Goal: Information Seeking & Learning: Learn about a topic

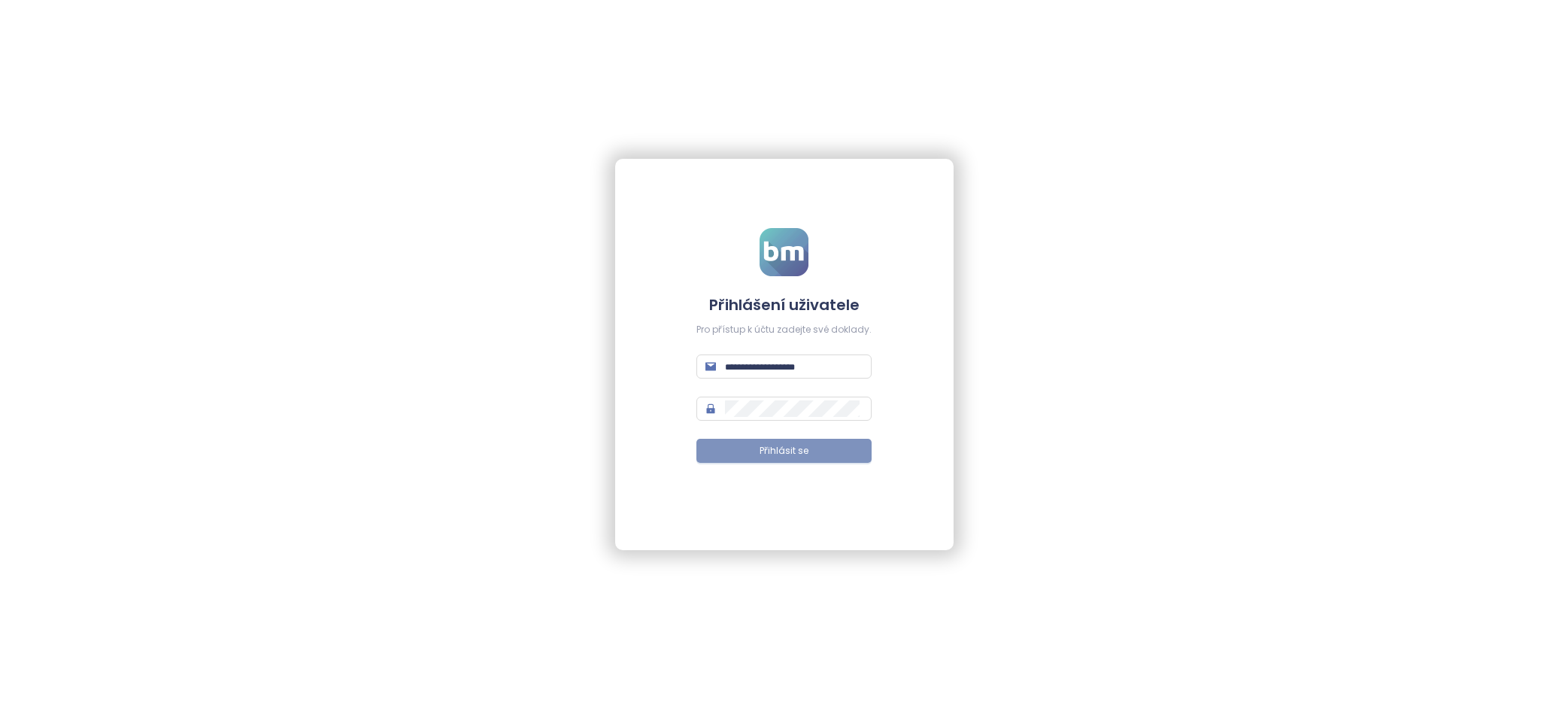
type input "**********"
click at [793, 456] on font "Přihlásit se" at bounding box center [784, 450] width 49 height 13
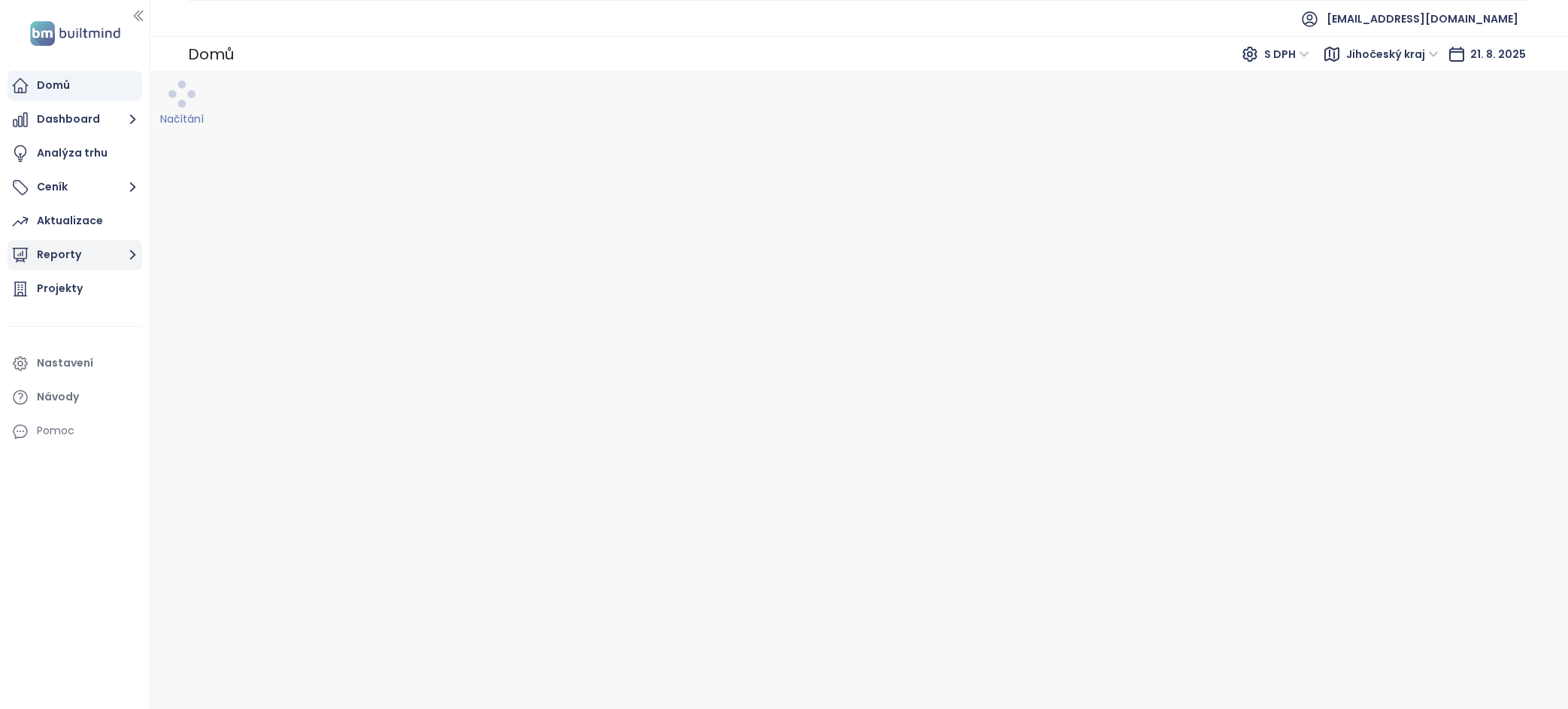
click at [110, 252] on button "Reporty" at bounding box center [75, 255] width 135 height 30
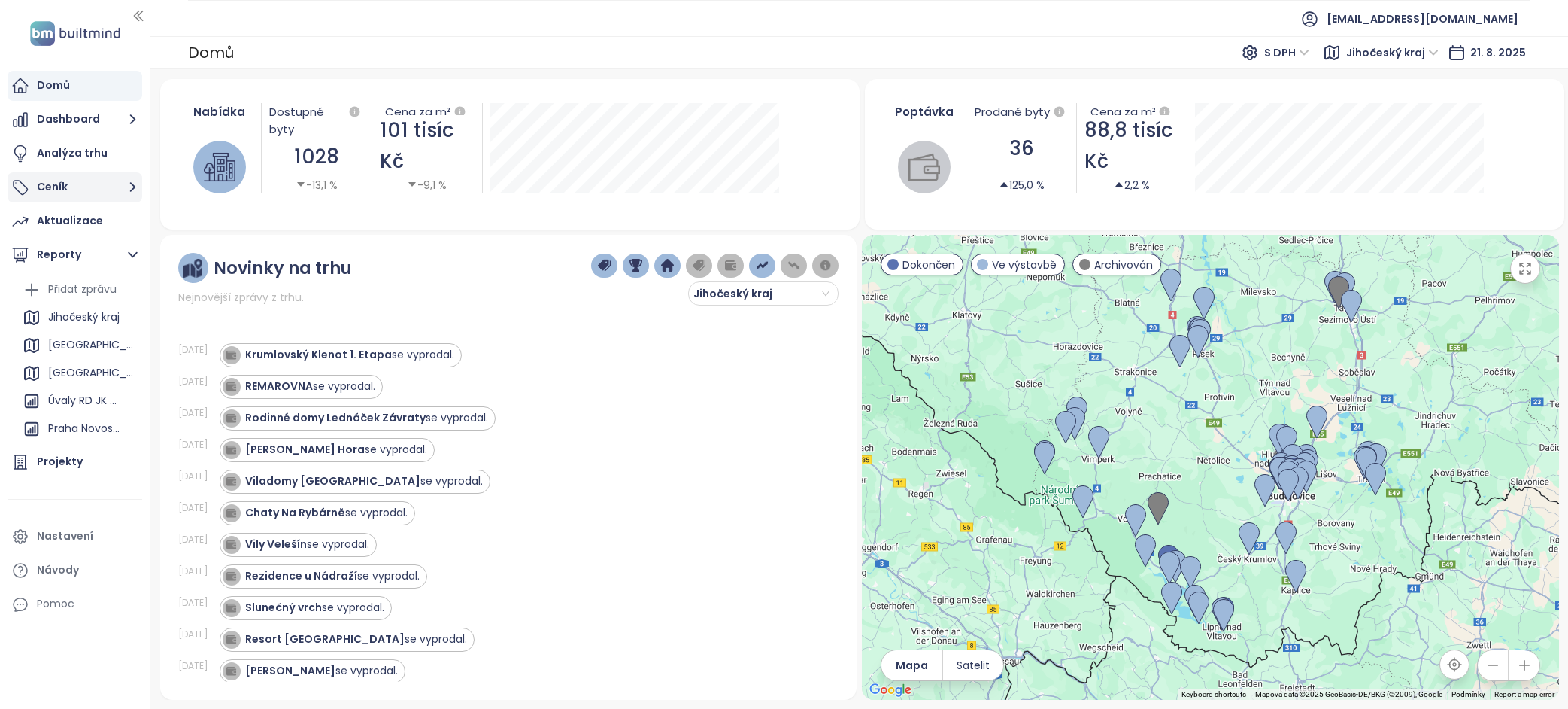
click at [70, 176] on button "Ceník" at bounding box center [75, 187] width 135 height 30
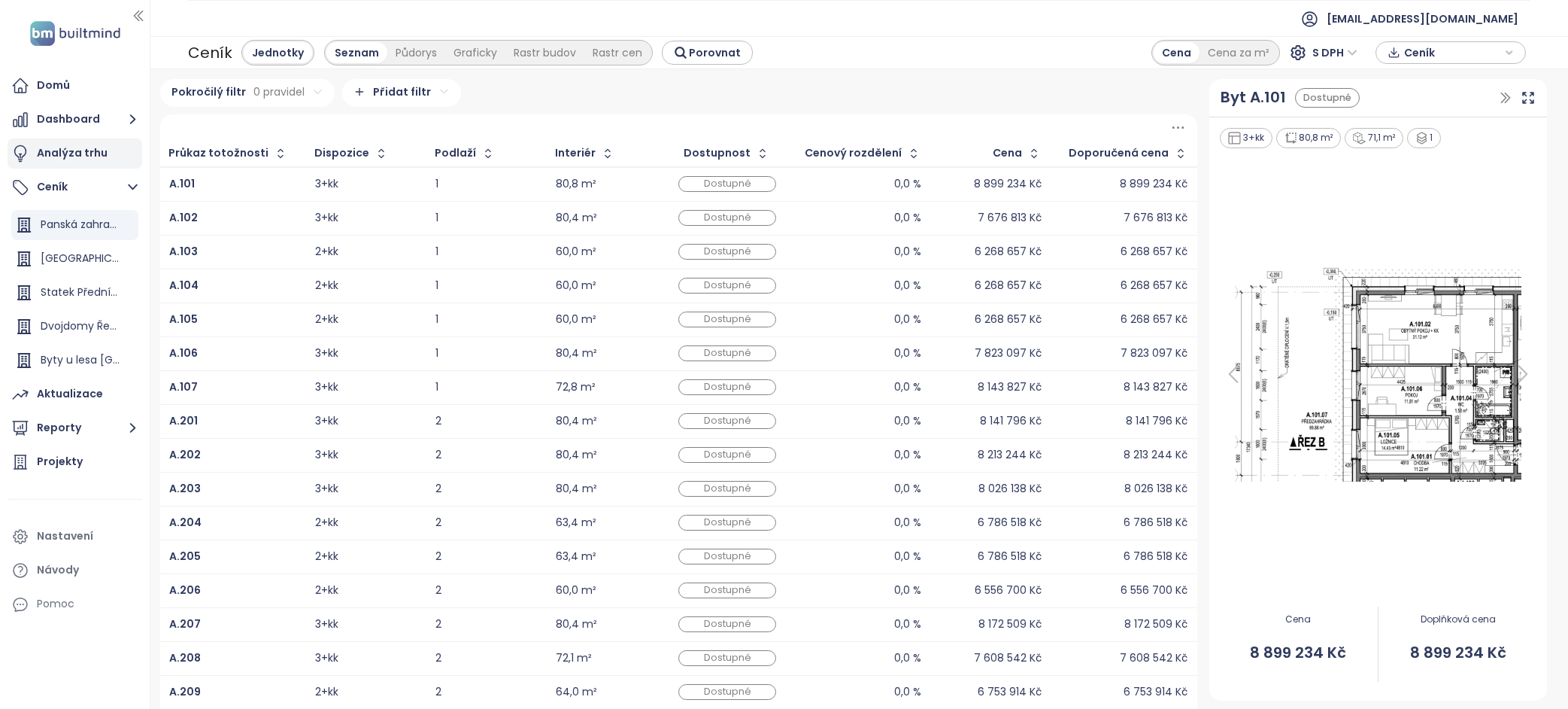
click at [73, 155] on font "Analýza trhu" at bounding box center [72, 153] width 71 height 15
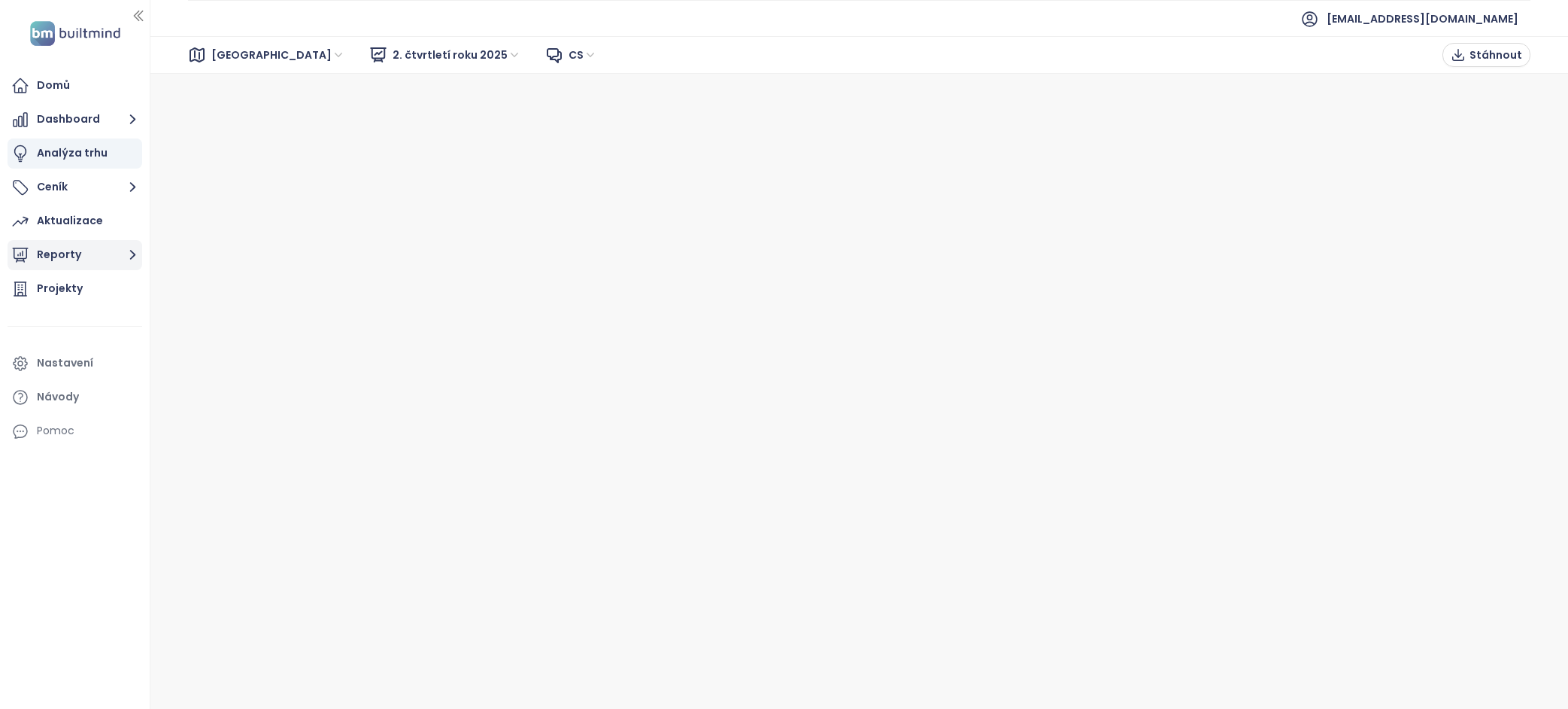
click at [95, 253] on button "Reporty" at bounding box center [75, 255] width 135 height 30
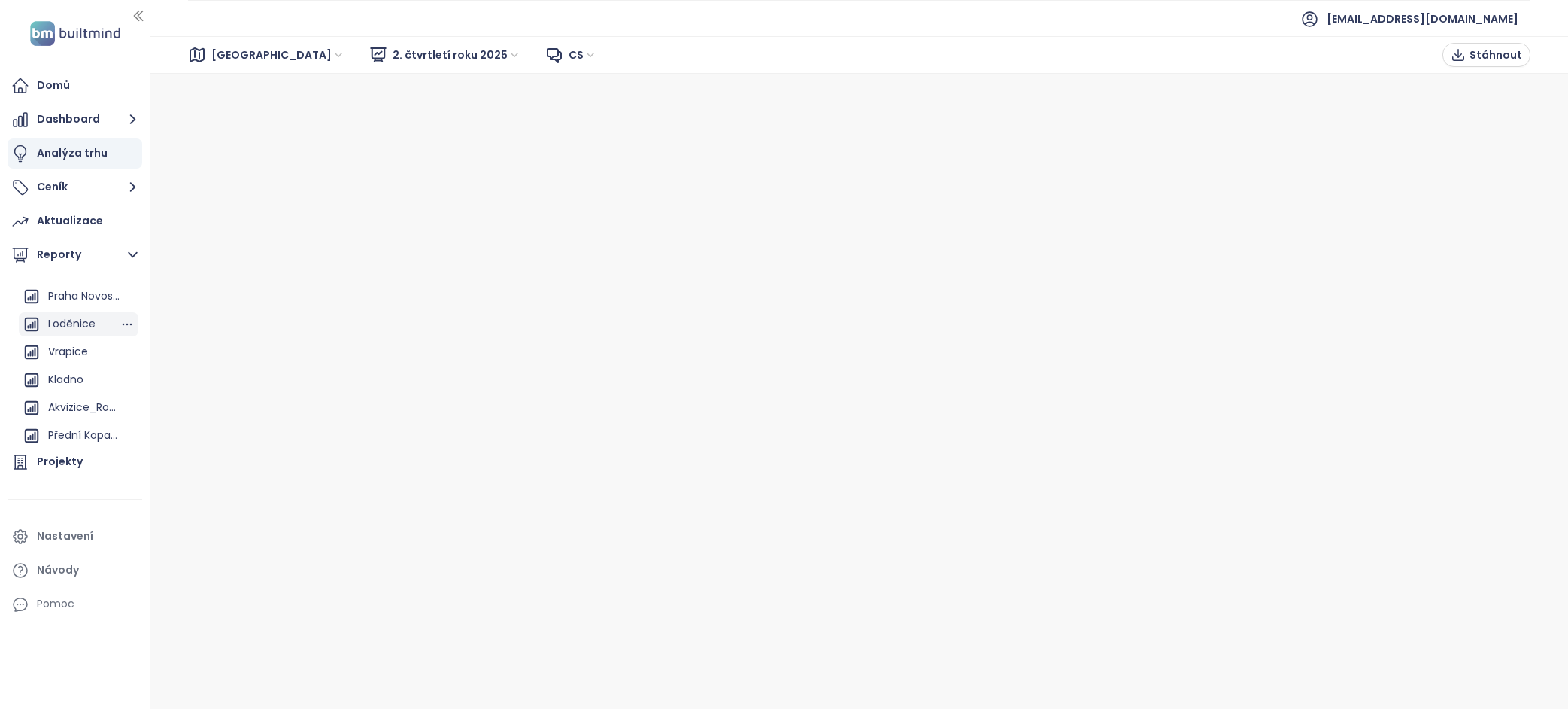
scroll to position [137, 0]
click at [68, 365] on div "Kladno" at bounding box center [66, 374] width 35 height 18
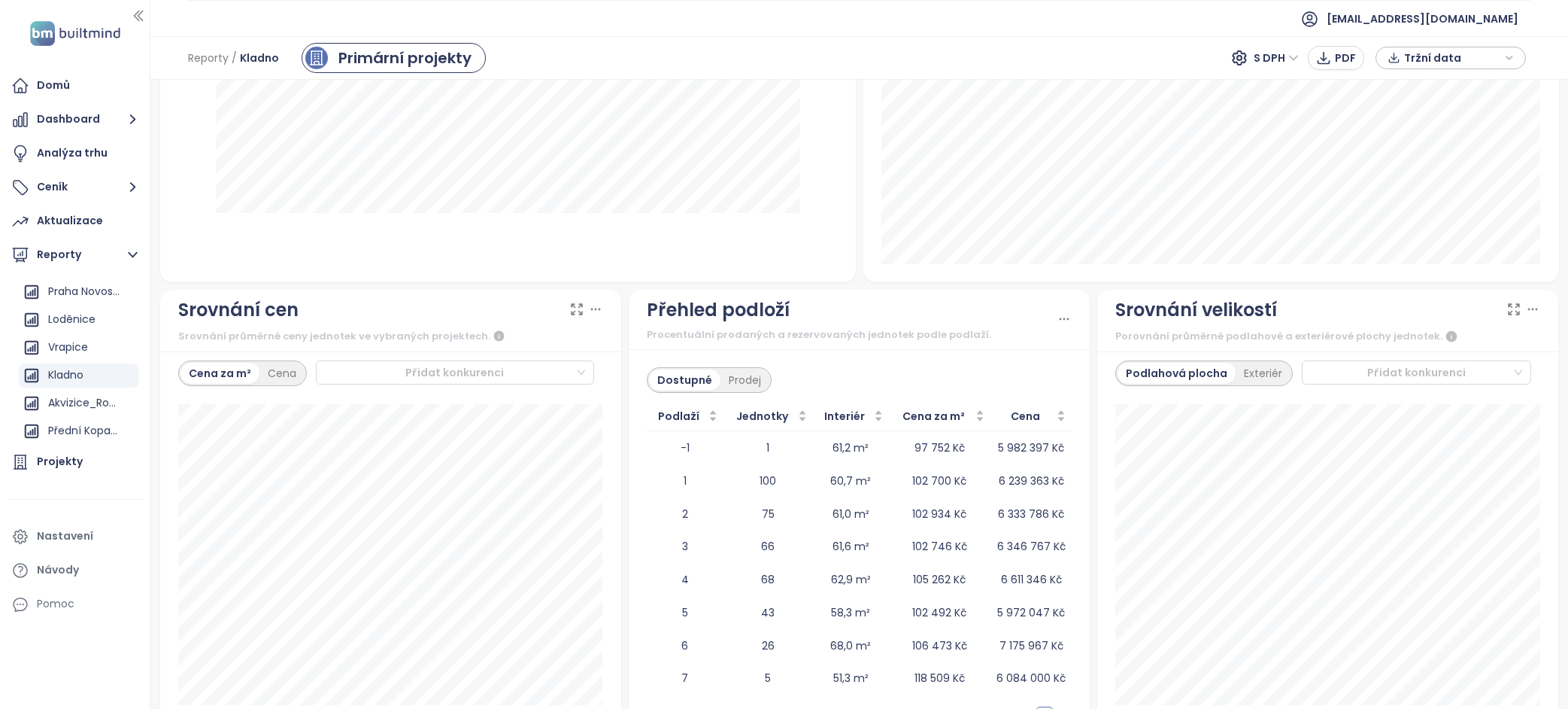
scroll to position [1546, 0]
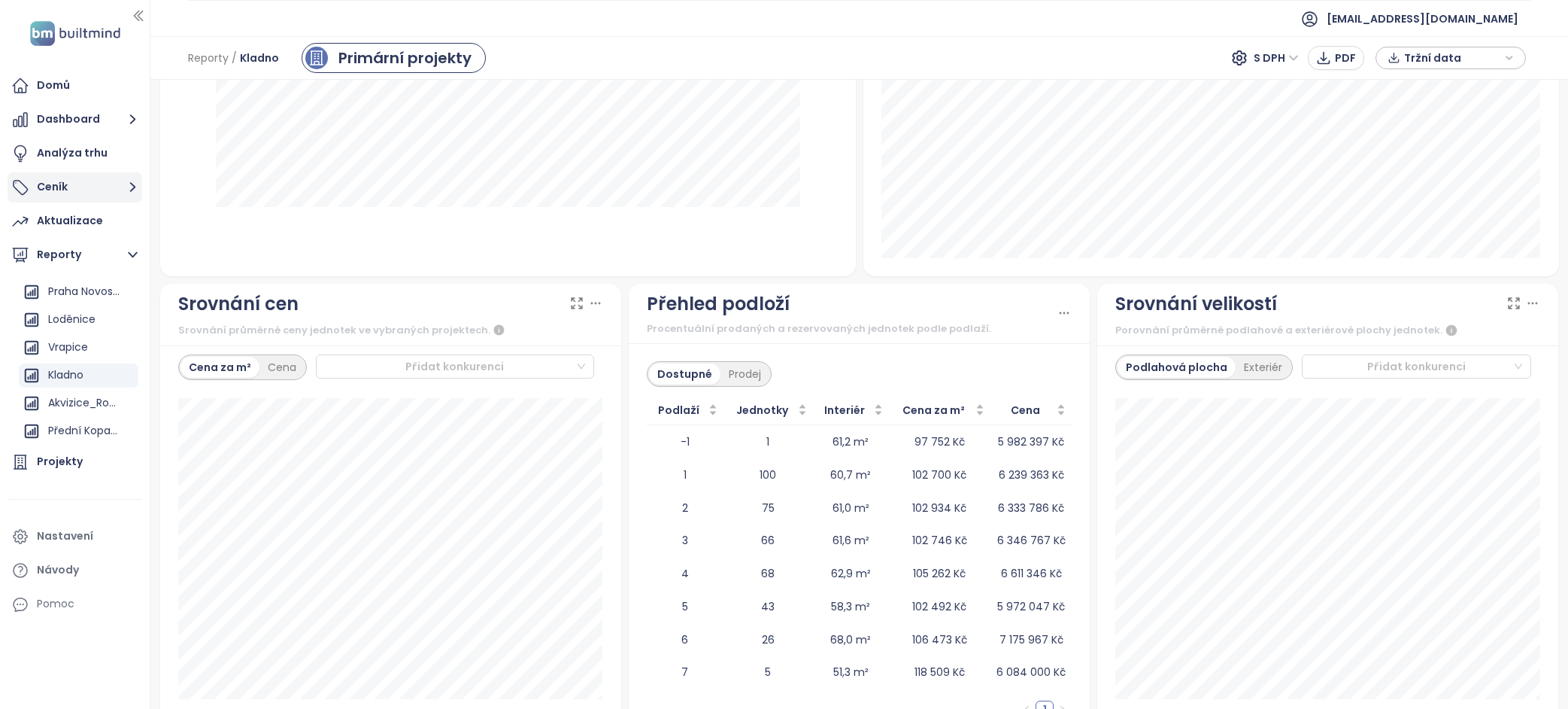
click at [68, 185] on button "Ceník" at bounding box center [75, 187] width 135 height 30
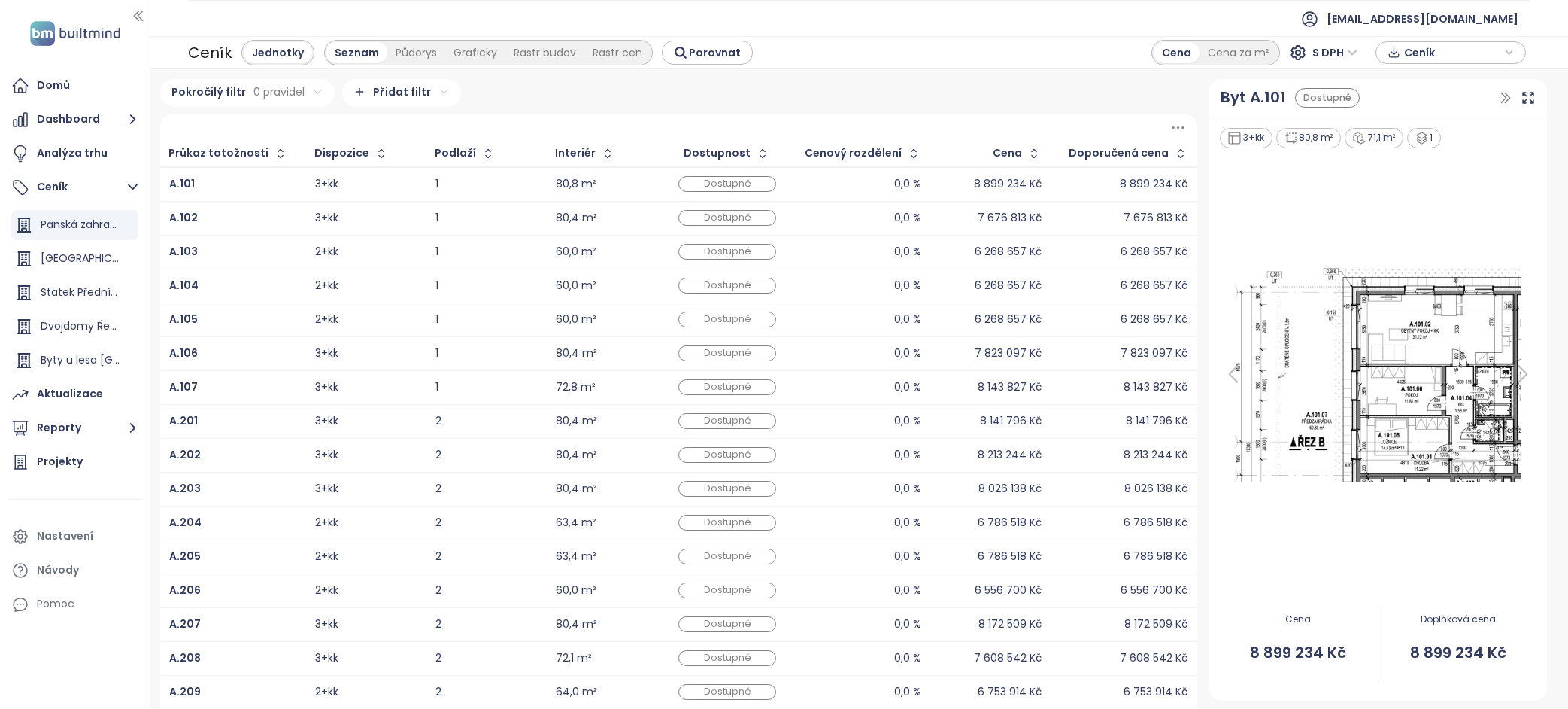
click at [435, 91] on html "Původní text Ohodnoťte tento překlad Vaše zpětná vazba bude použita k vylepšení…" at bounding box center [784, 354] width 1568 height 709
click at [314, 88] on html "Původní text Ohodnoťte tento překlad Vaše zpětná vazba bude použita k vylepšení…" at bounding box center [784, 354] width 1568 height 709
click at [91, 161] on div "Analýza trhu" at bounding box center [72, 153] width 71 height 18
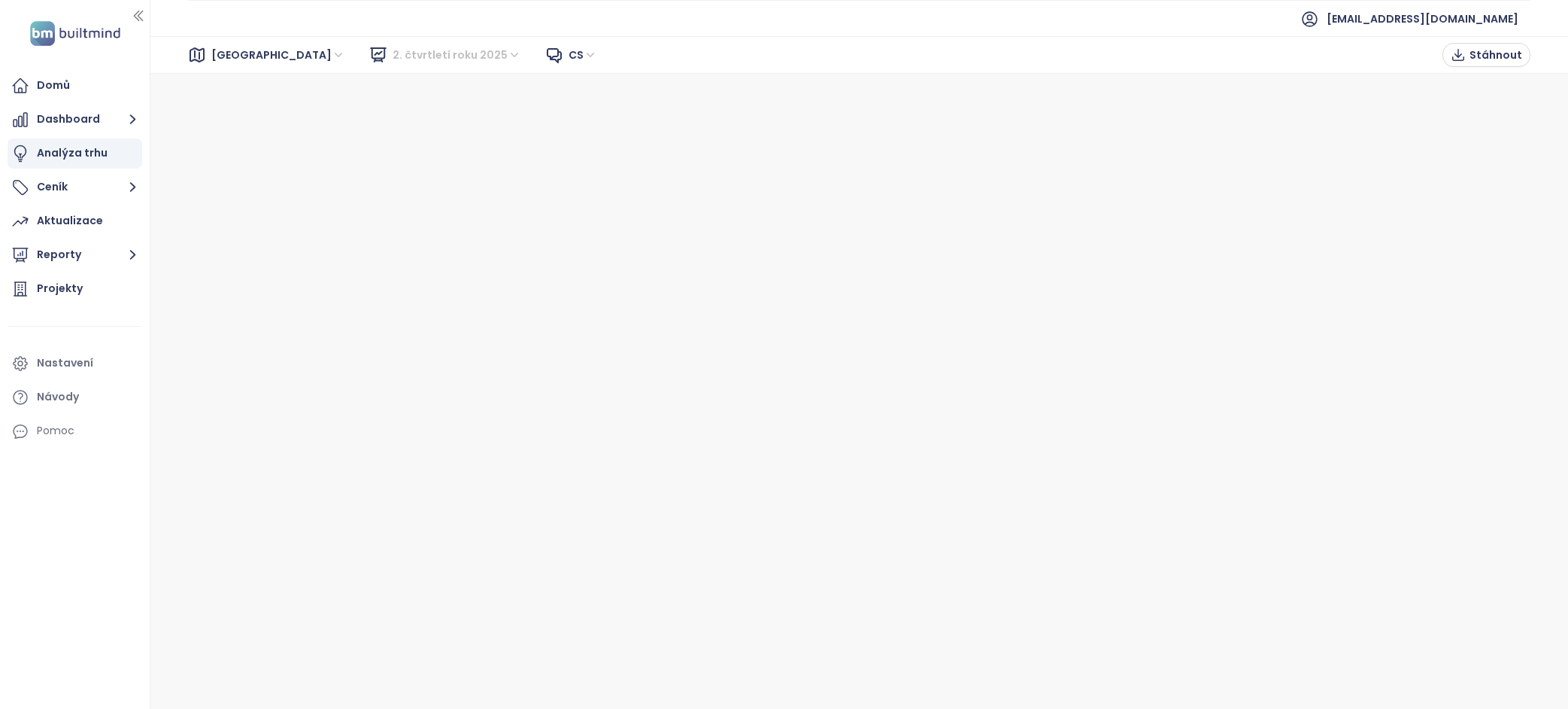
click at [408, 52] on span "2. čtvrtletí roku 2025" at bounding box center [457, 55] width 128 height 22
click at [409, 52] on span "2. čtvrtletí roku 2025" at bounding box center [457, 55] width 128 height 22
click at [109, 121] on button "Dashboard" at bounding box center [75, 119] width 135 height 30
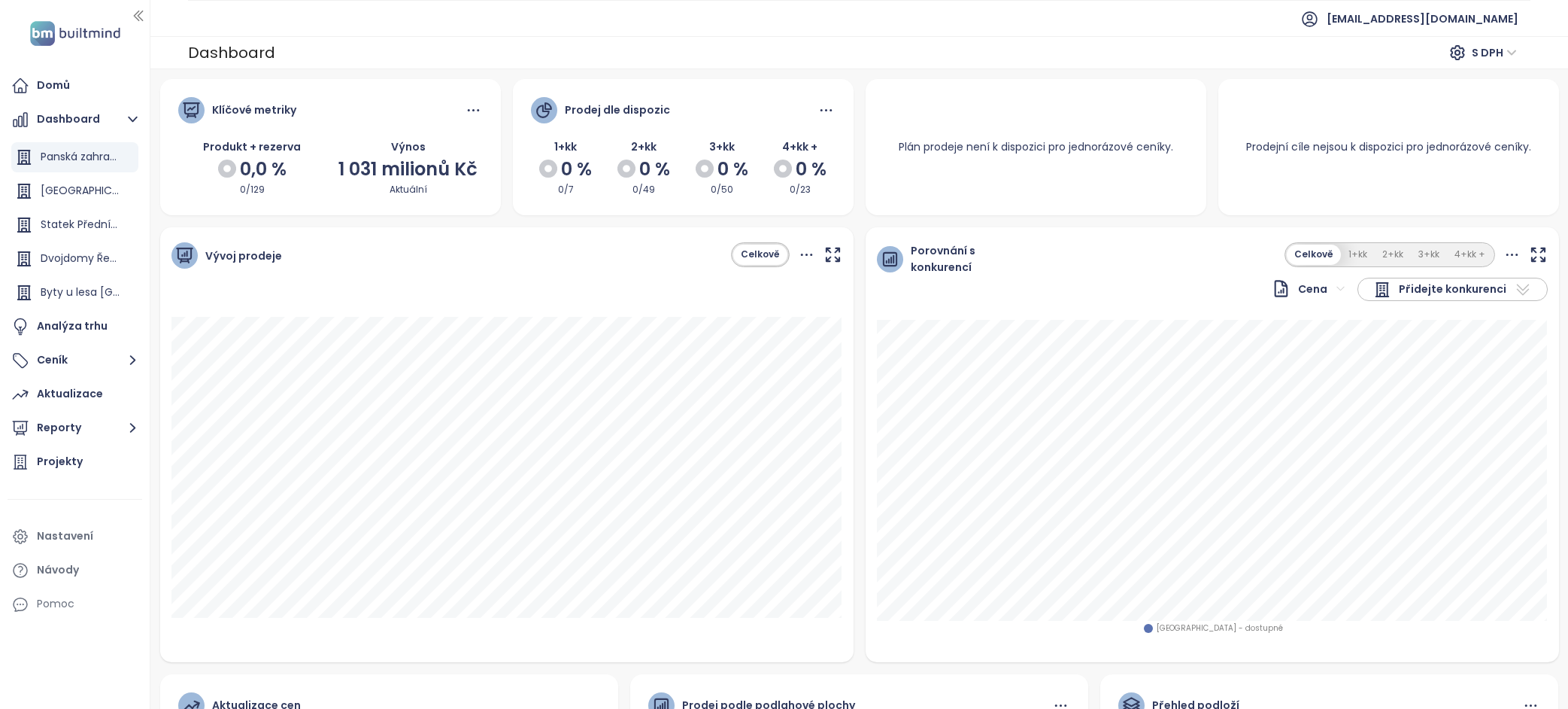
click at [247, 123] on div "Klíčové metriky" at bounding box center [331, 118] width 304 height 42
click at [466, 109] on icon at bounding box center [473, 110] width 18 height 18
click at [366, 108] on div "Klíčové metriky" at bounding box center [331, 118] width 304 height 42
click at [78, 363] on button "Ceník" at bounding box center [75, 360] width 135 height 30
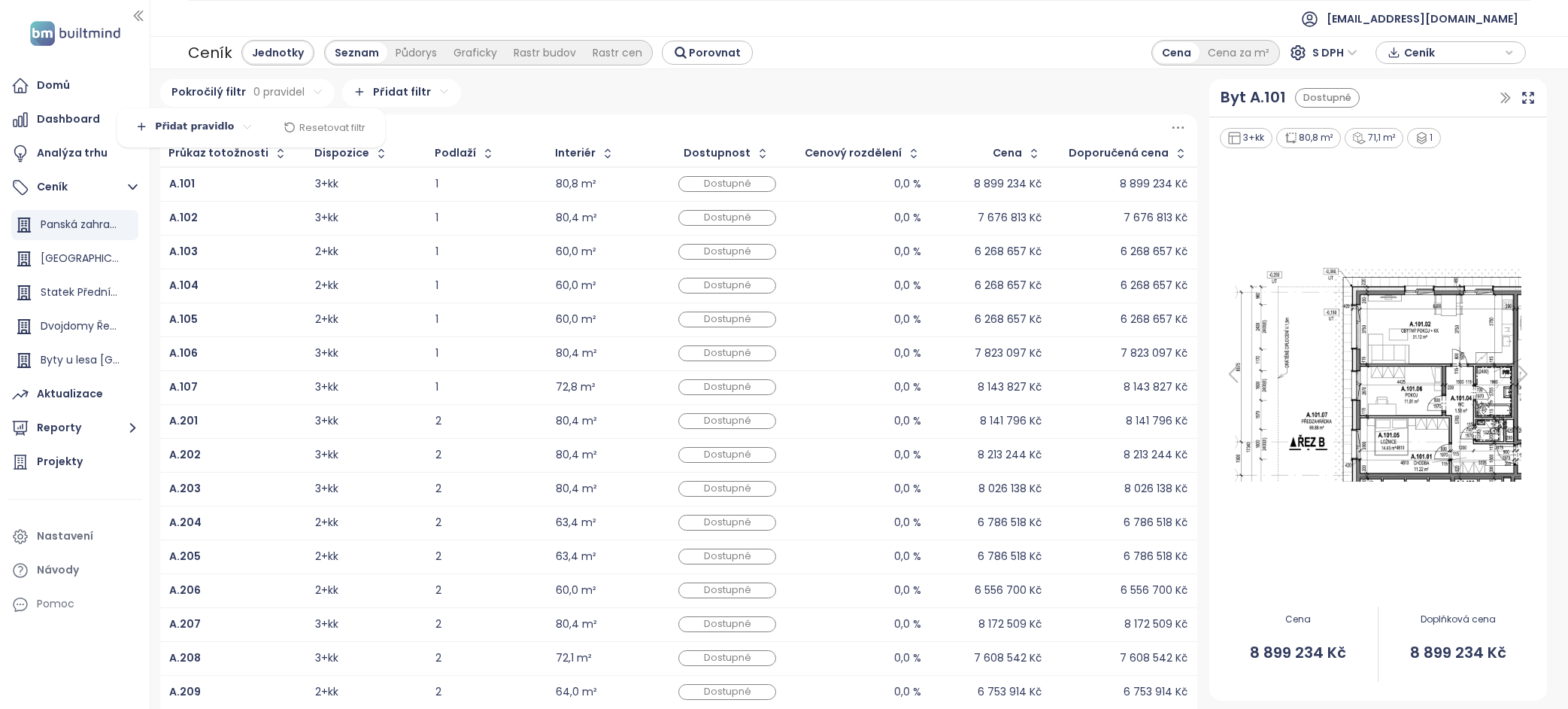
click at [315, 95] on html "Původní text Ohodnoťte tento překlad Vaše zpětná vazba bude použita k vylepšení…" at bounding box center [784, 354] width 1568 height 709
click at [480, 86] on html "Původní text Ohodnoťte tento překlad Vaše zpětná vazba bude použita k vylepšení…" at bounding box center [784, 354] width 1568 height 709
click at [428, 96] on html "Původní text Ohodnoťte tento překlad Vaše zpětná vazba bude použita k vylepšení…" at bounding box center [784, 354] width 1568 height 709
click at [537, 77] on html "Původní text Ohodnoťte tento překlad Vaše zpětná vazba bude použita k vylepšení…" at bounding box center [784, 354] width 1568 height 709
click at [1347, 55] on span "S DPH" at bounding box center [1334, 52] width 45 height 22
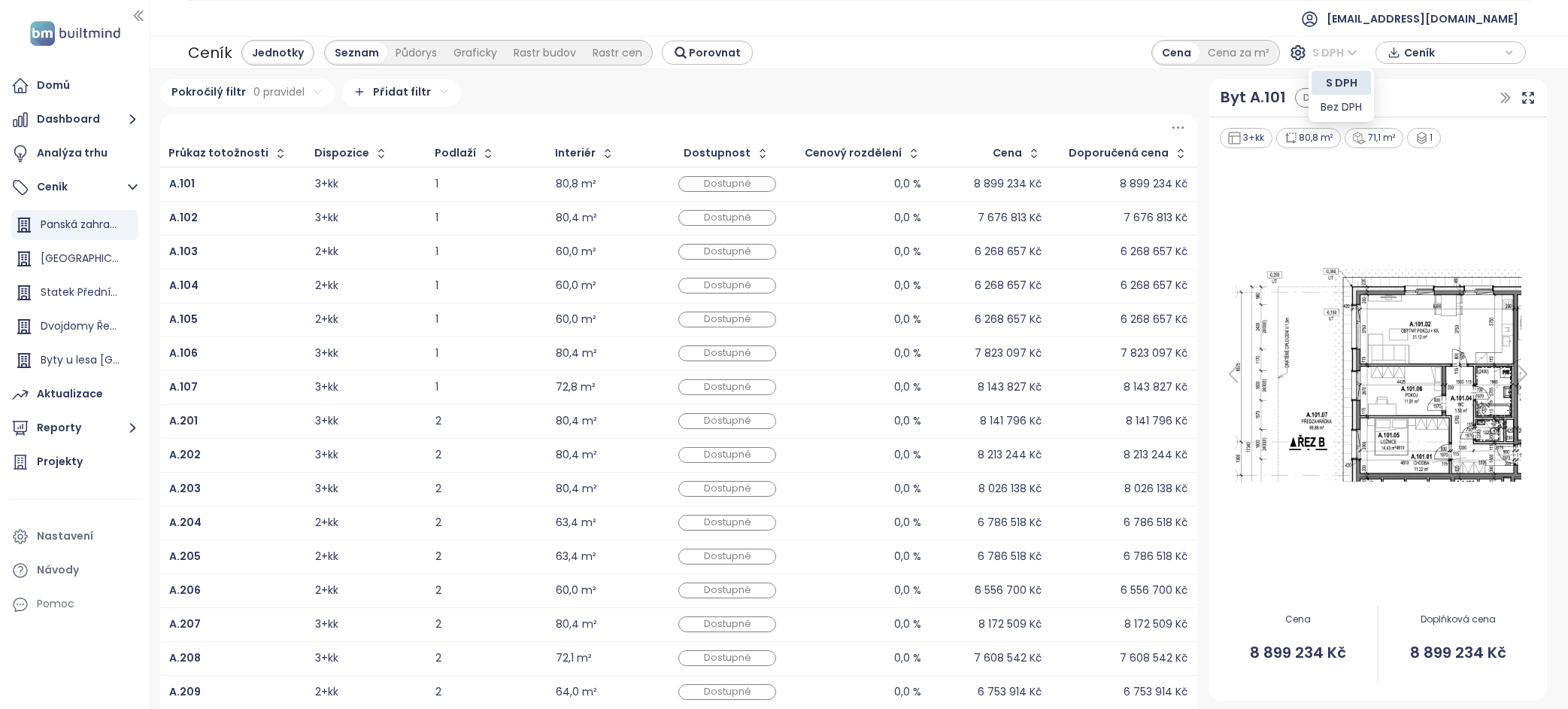
click at [1344, 52] on span "S DPH" at bounding box center [1334, 52] width 45 height 22
click at [1483, 53] on span "Ceník" at bounding box center [1453, 52] width 97 height 22
click at [1016, 53] on div "Ceník Jednotky Seznam Půdorys Graficky Rastr budov Rastr cen Porovnat Cena Cena…" at bounding box center [859, 52] width 1417 height 33
click at [83, 468] on div "Projekty" at bounding box center [75, 461] width 135 height 30
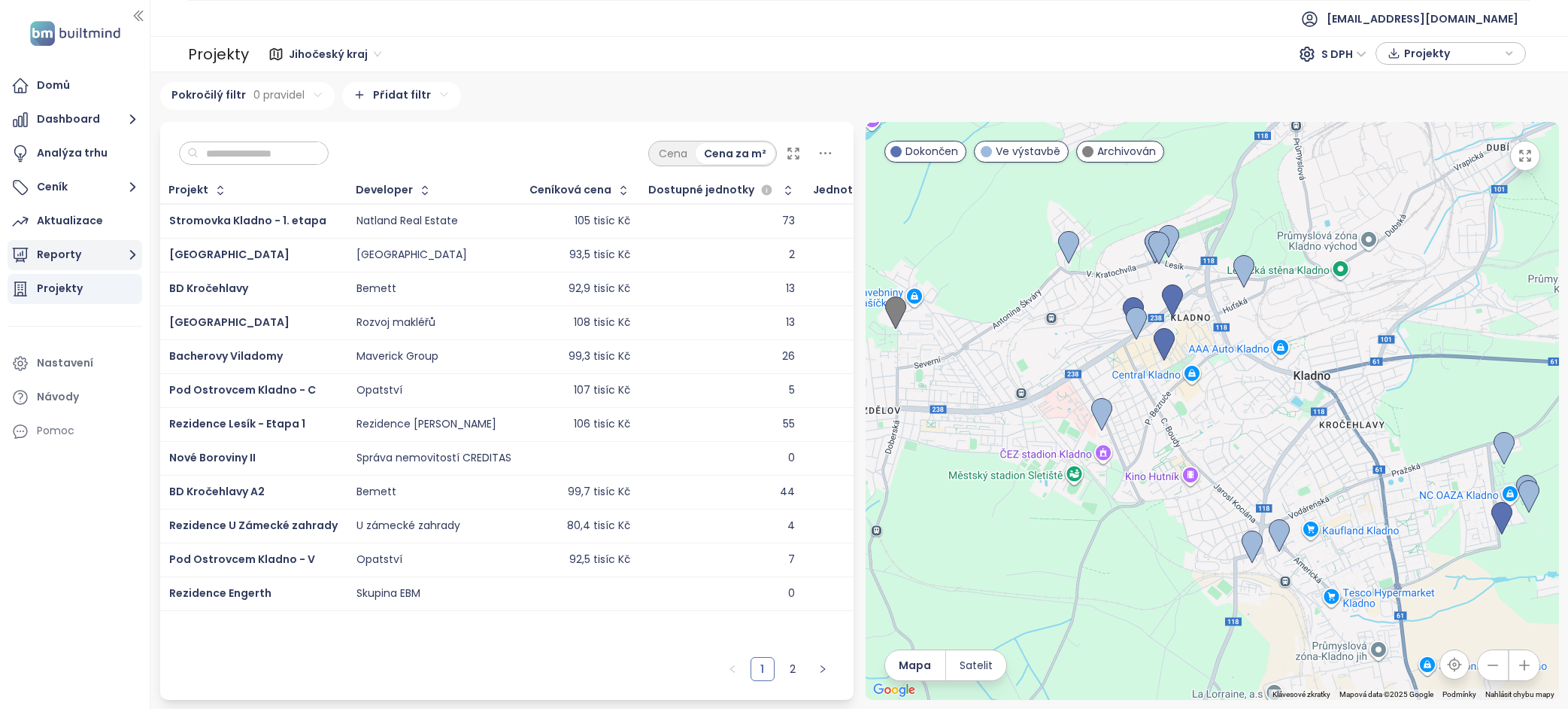
click at [68, 253] on font "Reporty" at bounding box center [59, 255] width 45 height 15
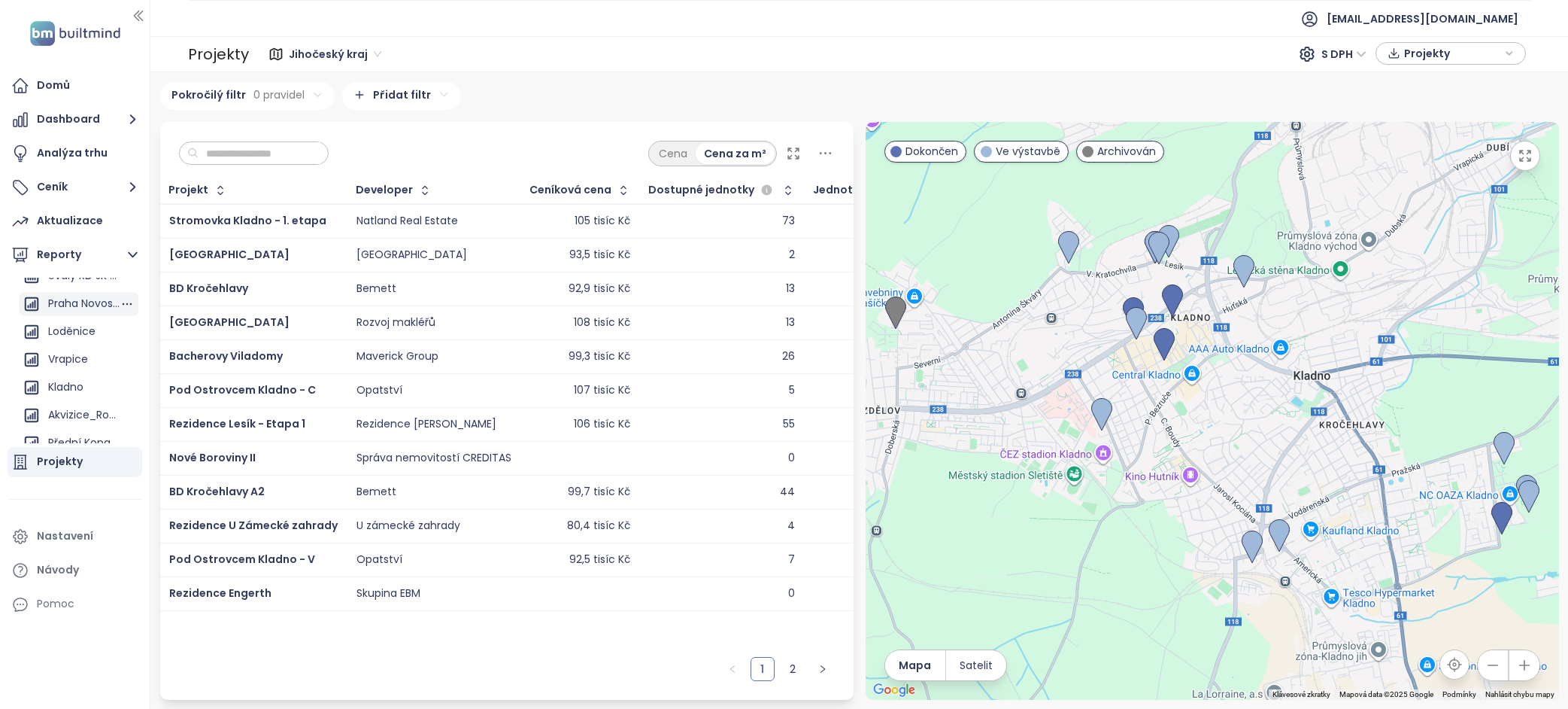
scroll to position [137, 0]
click at [80, 374] on font "Kladno" at bounding box center [66, 374] width 35 height 15
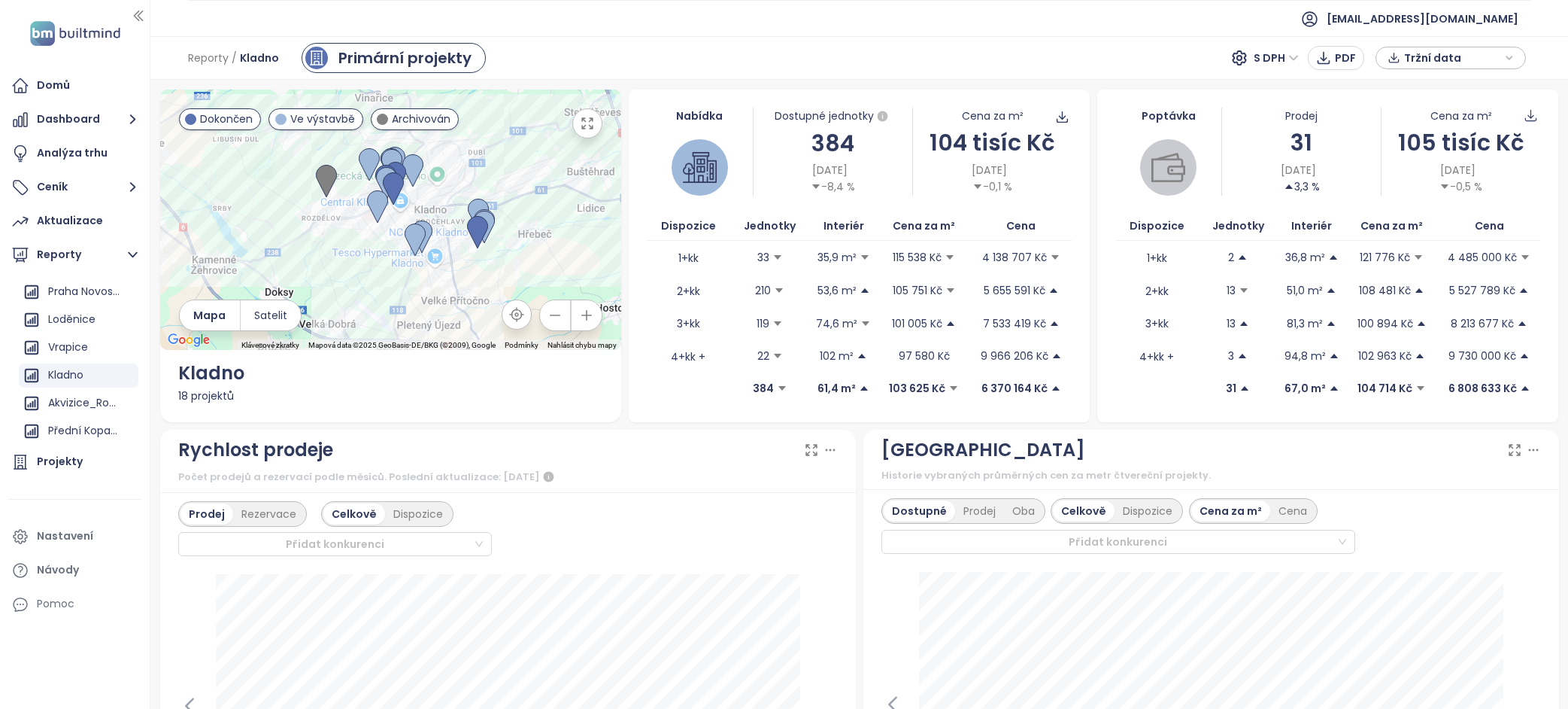
click at [1065, 171] on div "[DATE] -0,1 %" at bounding box center [992, 178] width 158 height 33
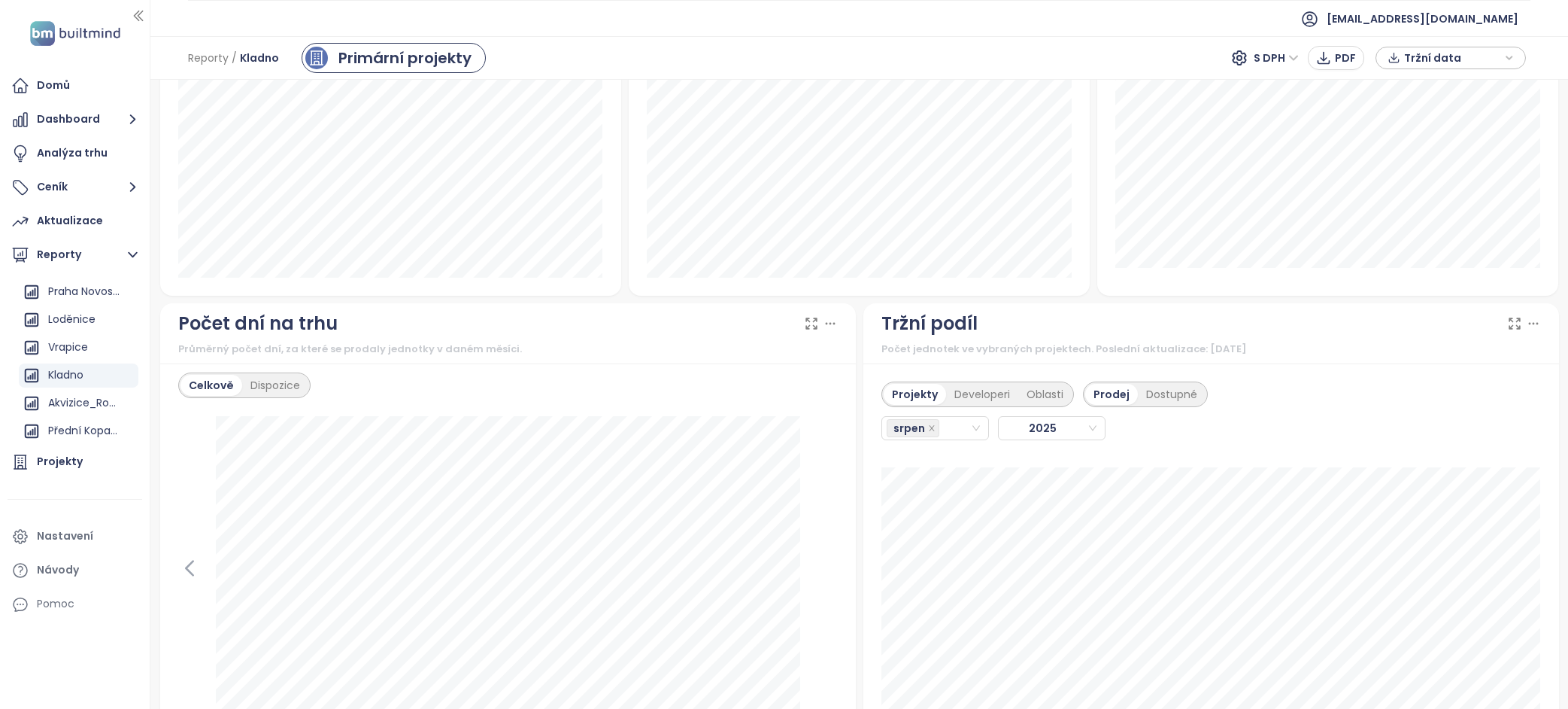
scroll to position [1038, 0]
click at [1510, 323] on icon at bounding box center [1515, 321] width 15 height 15
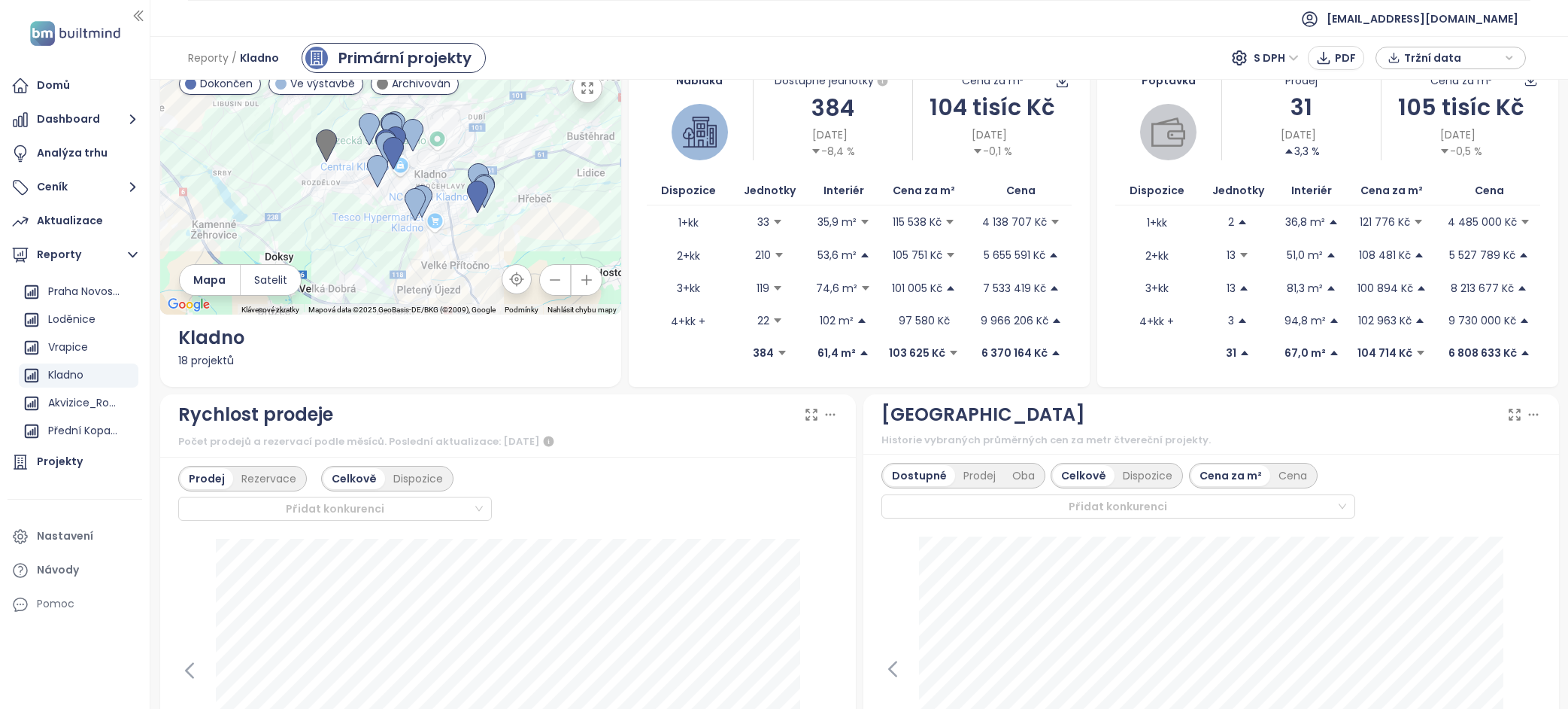
scroll to position [0, 0]
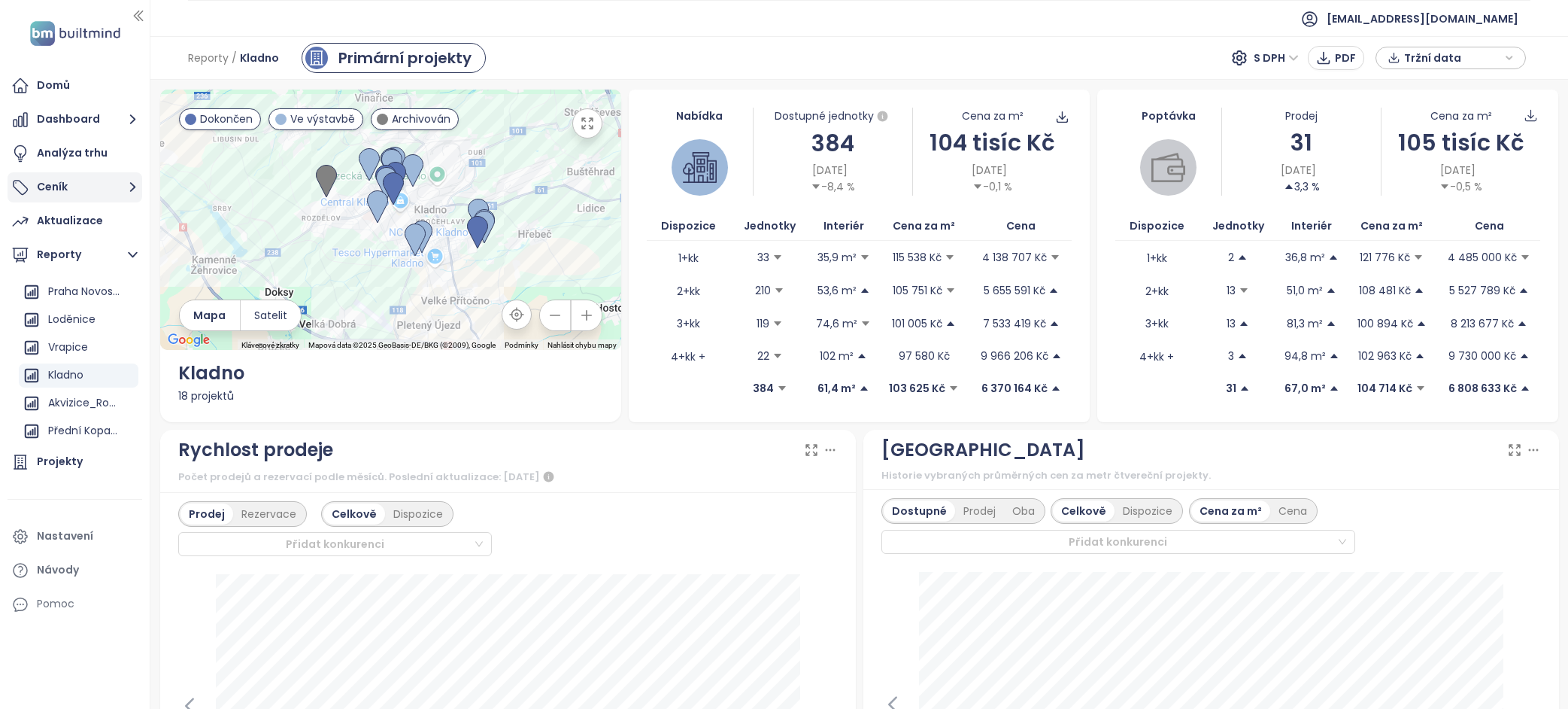
click at [82, 182] on button "Ceník" at bounding box center [75, 187] width 135 height 30
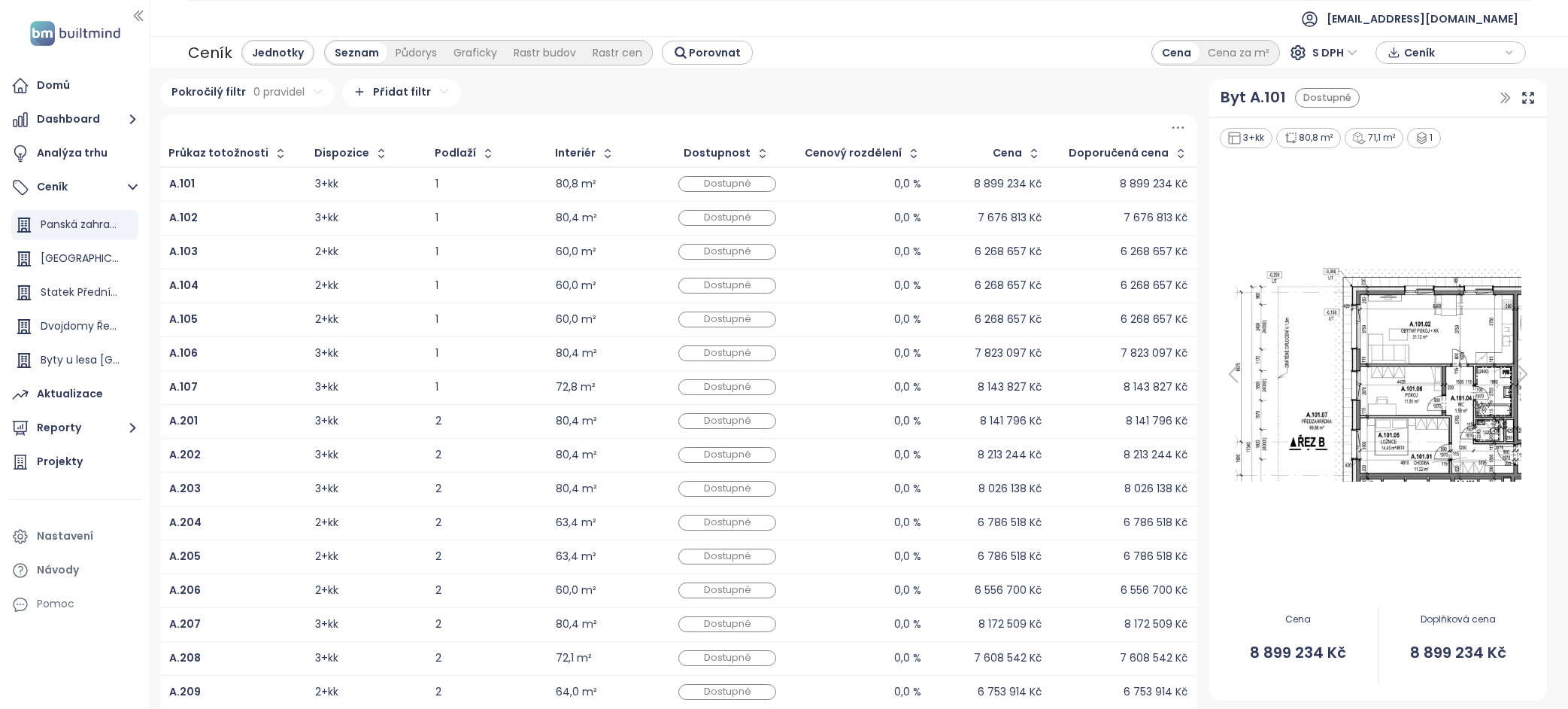
click at [204, 52] on font "Ceník" at bounding box center [211, 52] width 45 height 21
click at [95, 145] on font "Analýza trhu" at bounding box center [72, 153] width 71 height 15
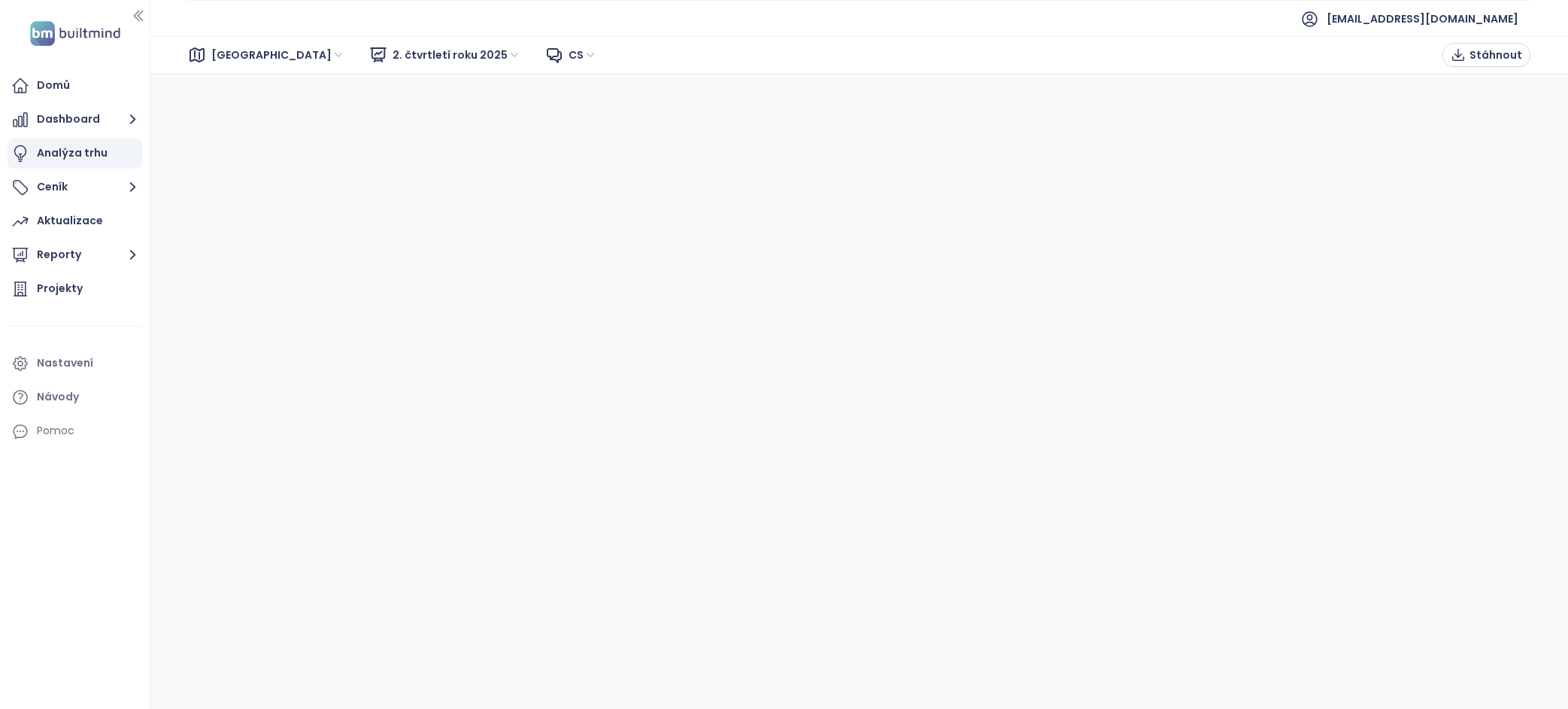
click at [406, 48] on span "2. čtvrtletí roku 2025" at bounding box center [457, 55] width 128 height 22
click at [85, 223] on font "Aktualizace" at bounding box center [70, 221] width 66 height 15
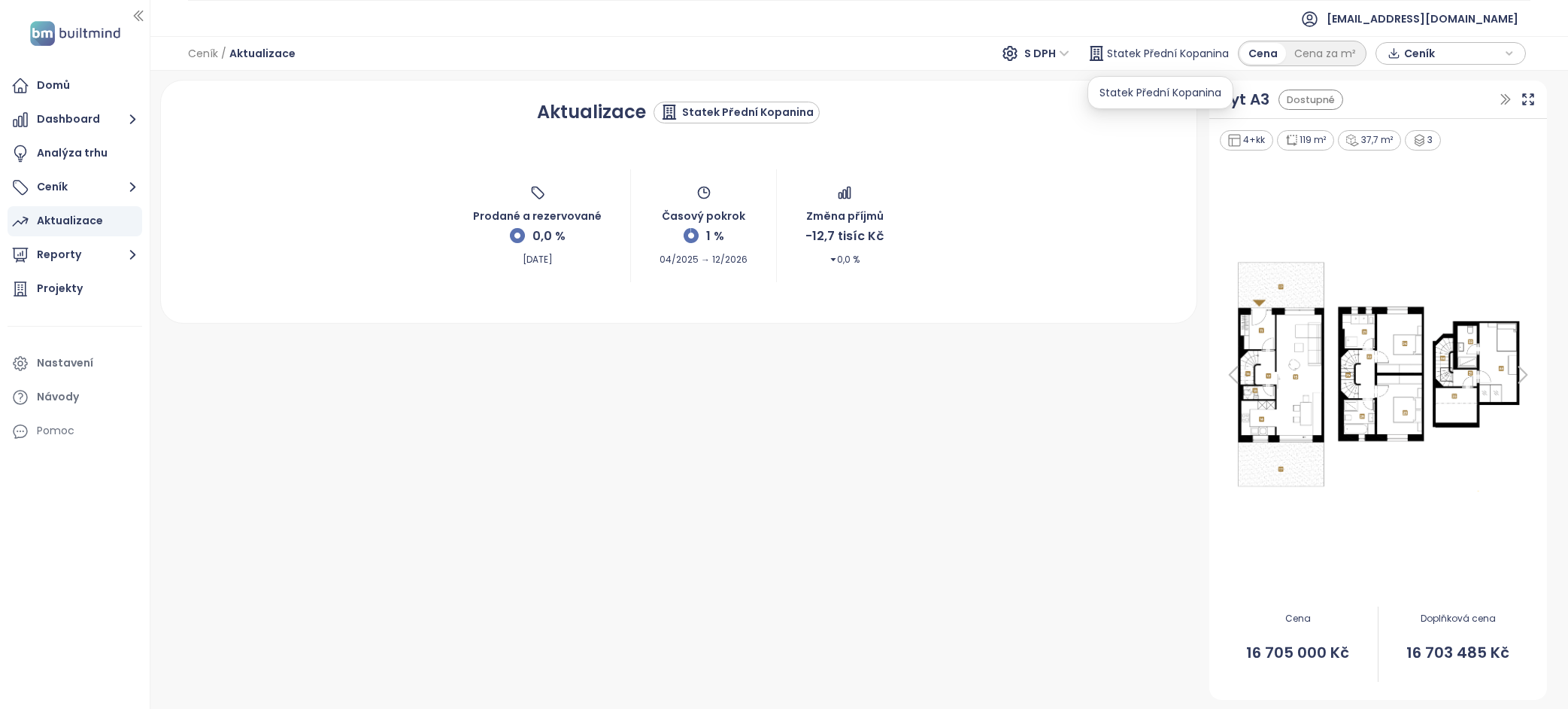
click at [1198, 55] on font "Statek Přední Kopanina" at bounding box center [1168, 54] width 121 height 15
click at [91, 250] on button "Reporty" at bounding box center [75, 255] width 135 height 30
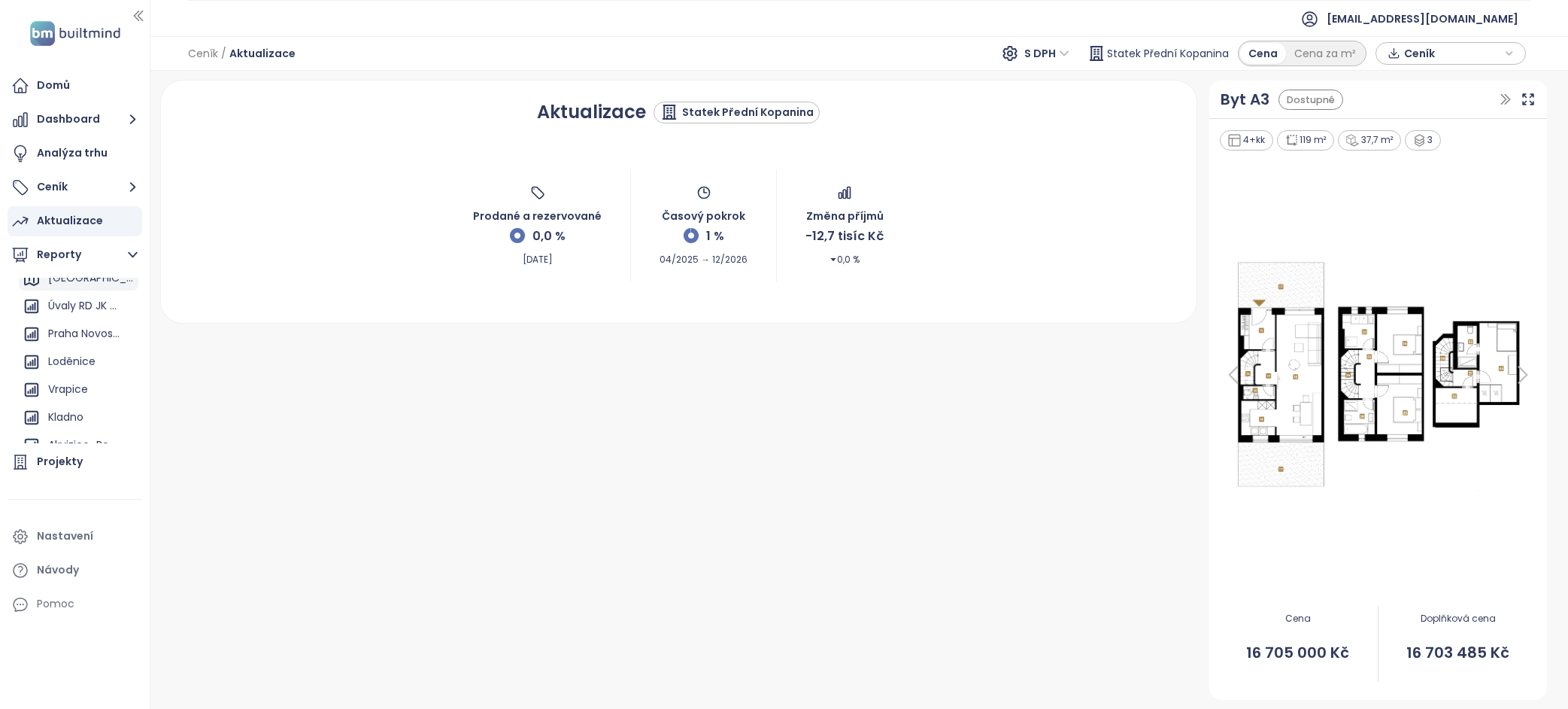
scroll to position [95, 0]
click at [75, 408] on font "Kladno" at bounding box center [66, 416] width 35 height 15
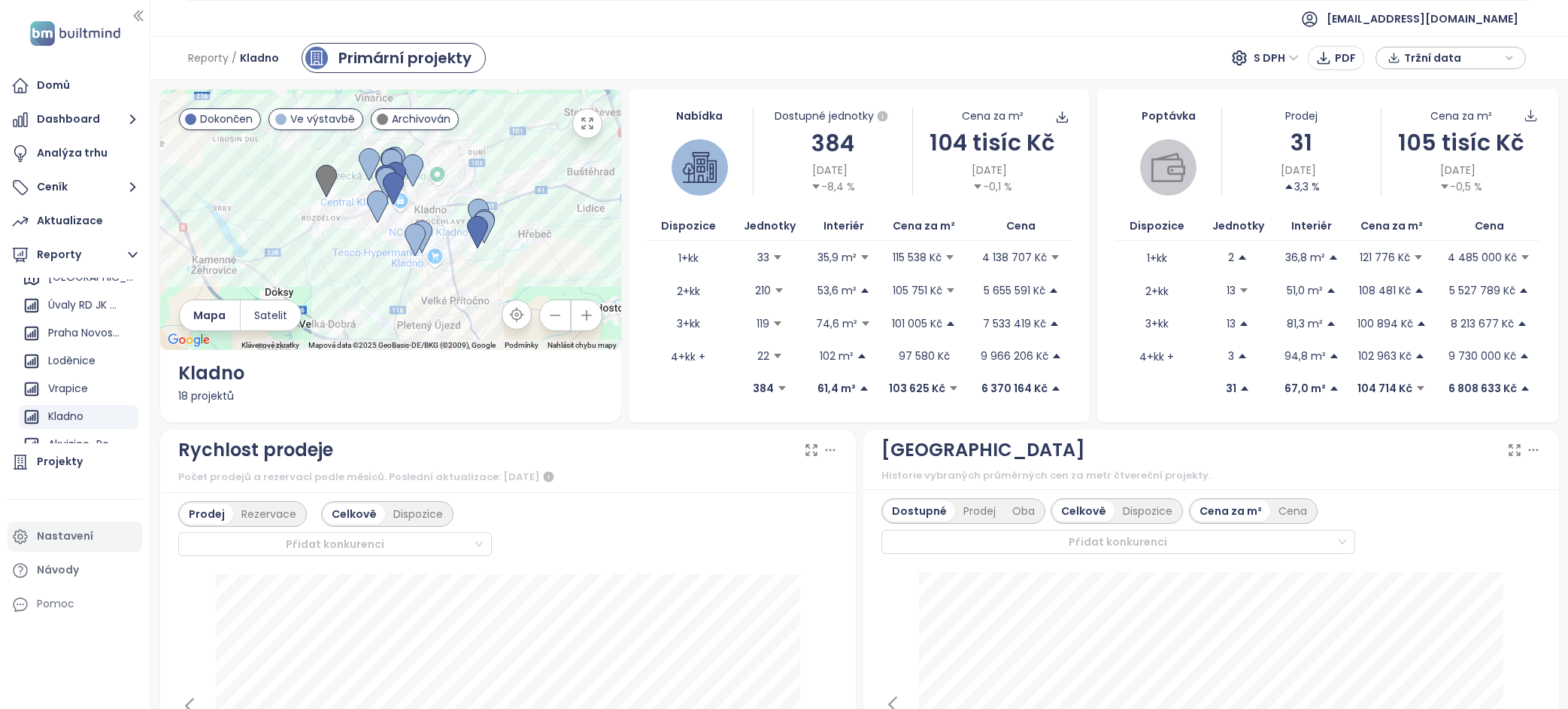
click at [78, 534] on font "Nastavení" at bounding box center [65, 536] width 56 height 15
click at [437, 57] on font "Primární projekty" at bounding box center [404, 58] width 133 height 21
click at [1466, 61] on span "Tržní data" at bounding box center [1453, 58] width 97 height 22
click at [1062, 72] on div "Reporty / Kladno Primární projekty S DPH PDF Tržní data" at bounding box center [859, 58] width 1417 height 44
